Goal: Task Accomplishment & Management: Manage account settings

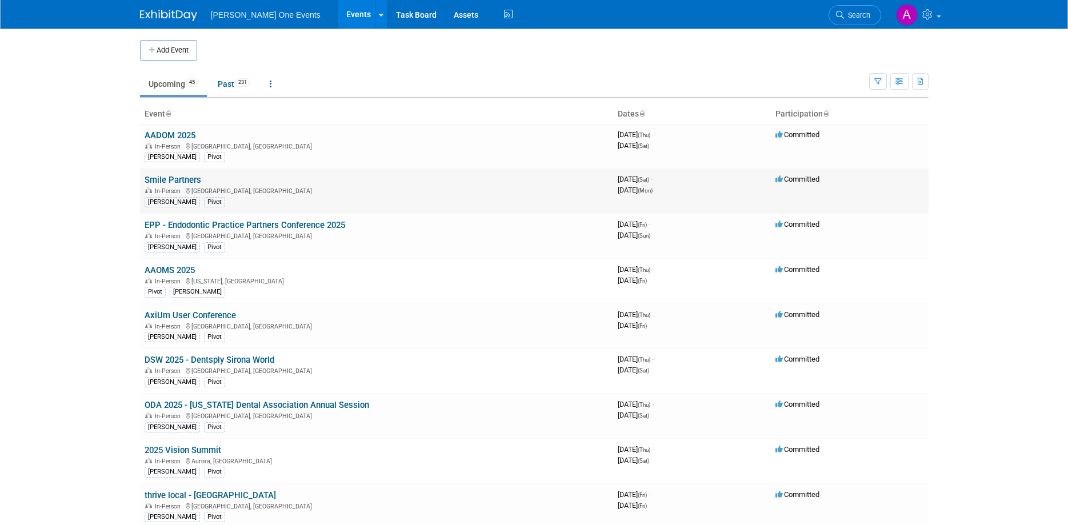
click at [154, 180] on link "Smile Partners" at bounding box center [173, 180] width 57 height 10
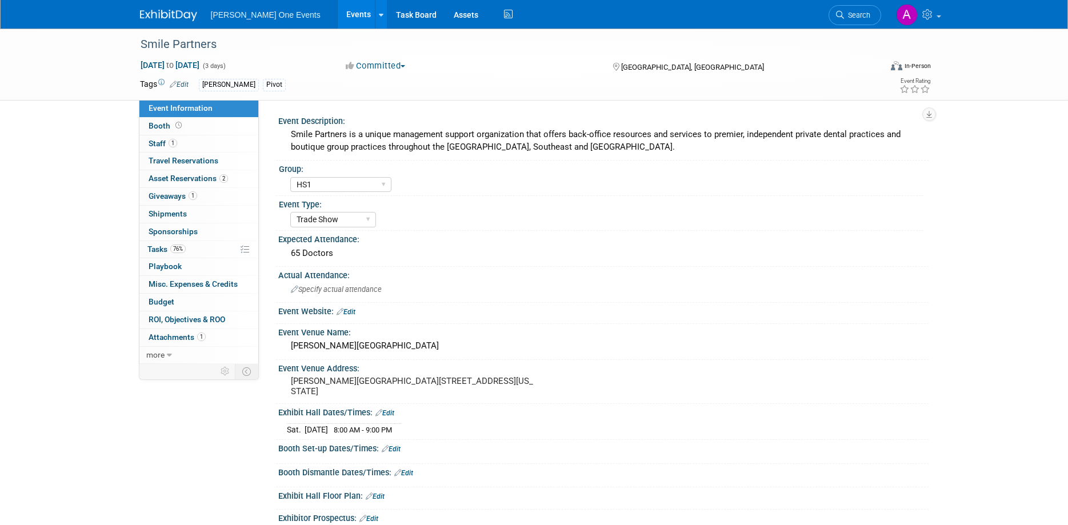
select select "HS1"
select select "Trade Show"
click at [155, 125] on span "Booth" at bounding box center [166, 125] width 35 height 9
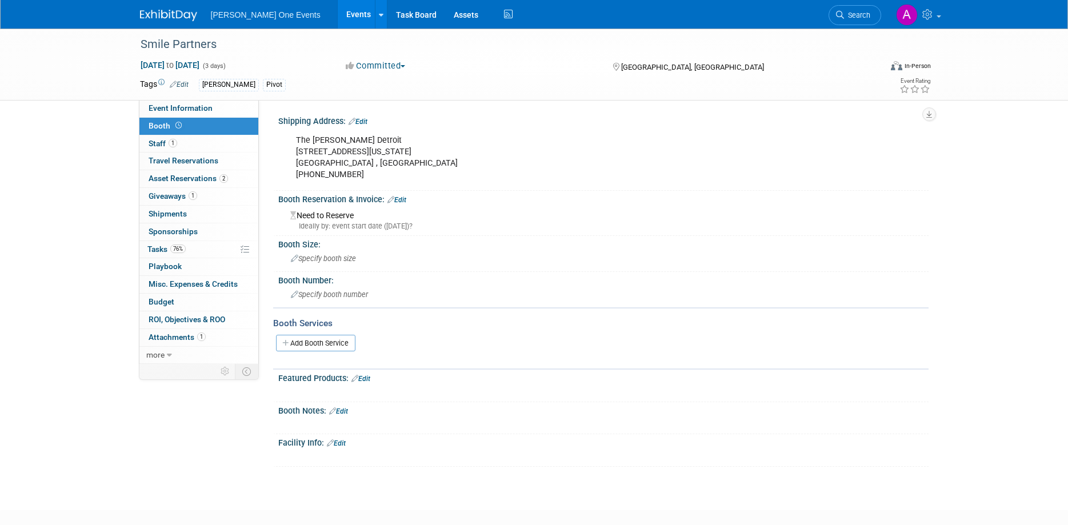
click at [165, 130] on span "Booth" at bounding box center [166, 125] width 35 height 9
click at [162, 141] on span "Staff 1" at bounding box center [163, 143] width 29 height 9
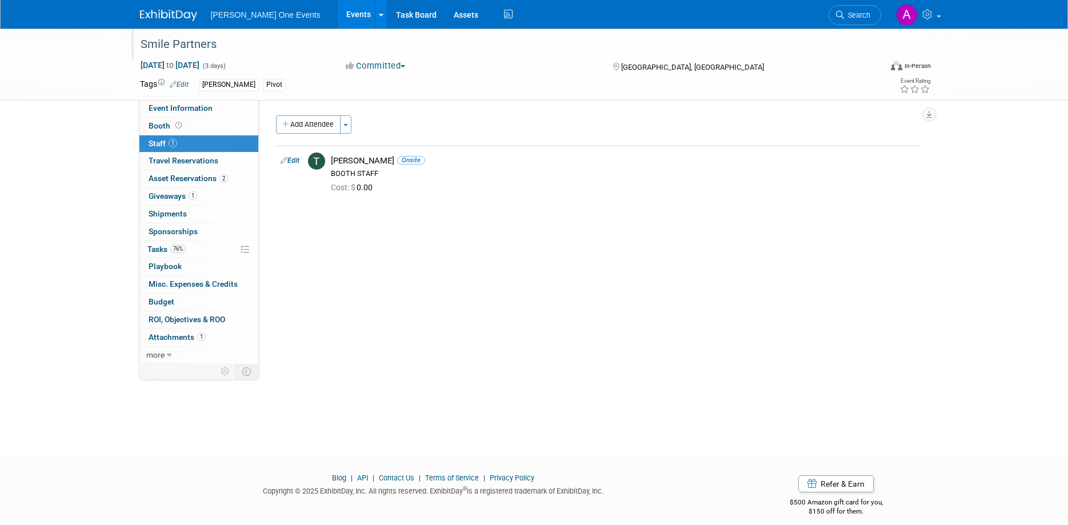
drag, startPoint x: 215, startPoint y: 44, endPoint x: 149, endPoint y: 43, distance: 65.8
click at [149, 43] on div "Smile Partners" at bounding box center [501, 44] width 728 height 21
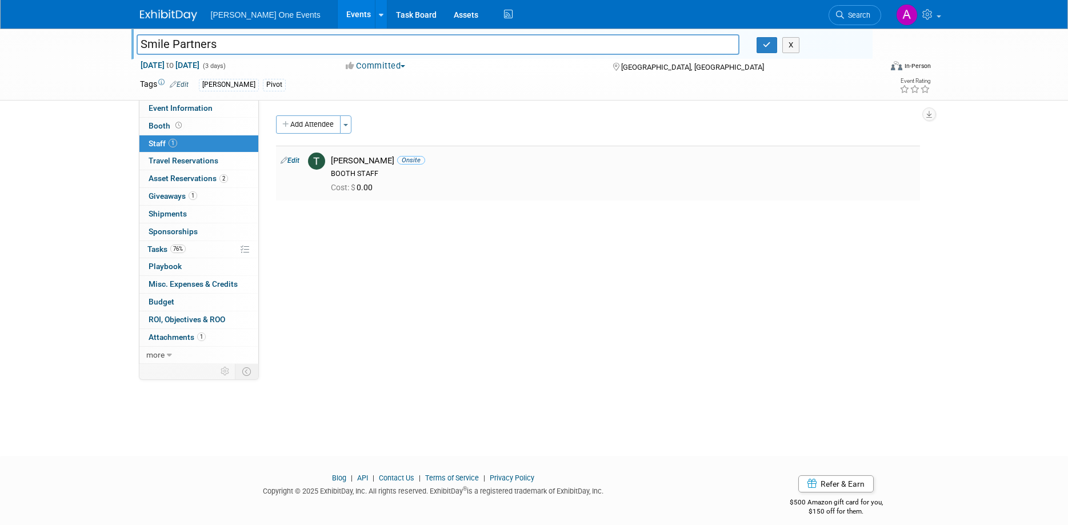
click at [773, 167] on div "Tracy Laurence Onsite BOOTH STAFF" at bounding box center [623, 166] width 585 height 23
click at [794, 47] on button "X" at bounding box center [792, 45] width 18 height 16
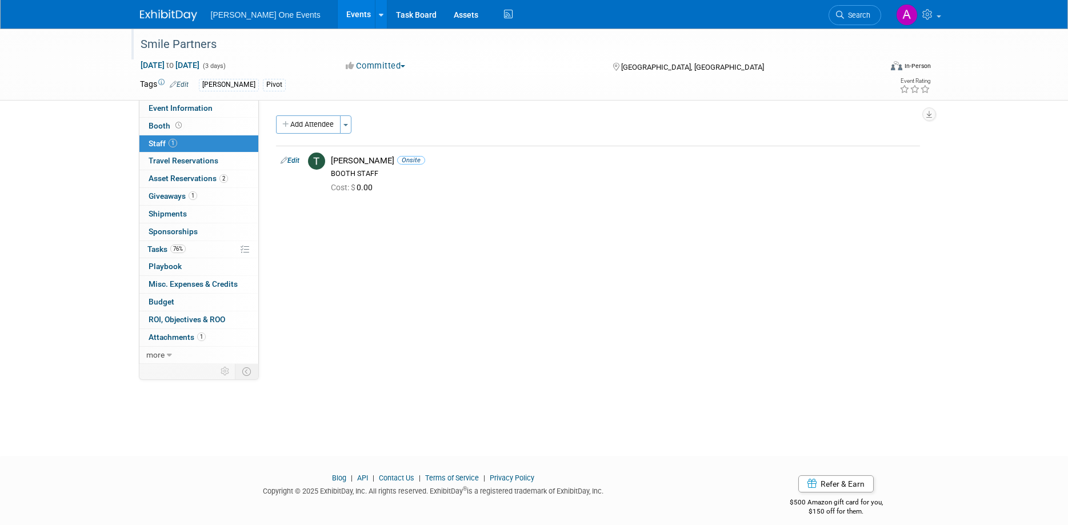
click at [759, 86] on div "Kim Pivot" at bounding box center [498, 85] width 598 height 13
